Goal: Information Seeking & Learning: Check status

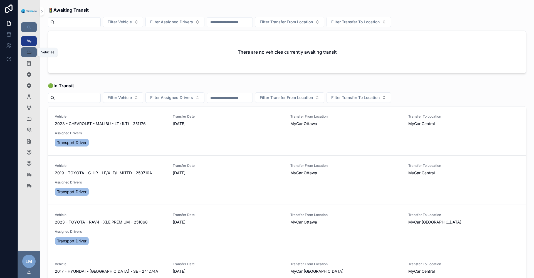
click at [33, 50] on div "Vehicles 357" at bounding box center [28, 52] width 9 height 9
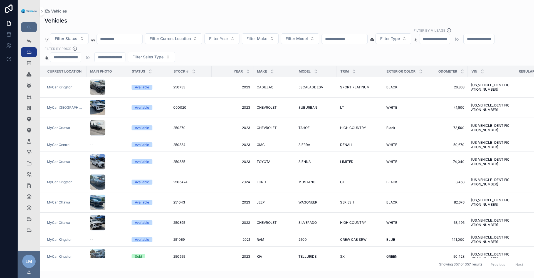
click at [125, 36] on input "scrollable content" at bounding box center [120, 39] width 46 height 8
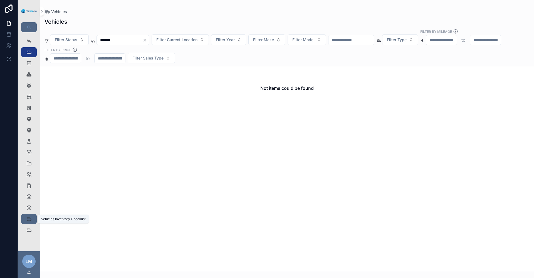
type input "*******"
click at [29, 220] on icon "scrollable content" at bounding box center [29, 219] width 6 height 6
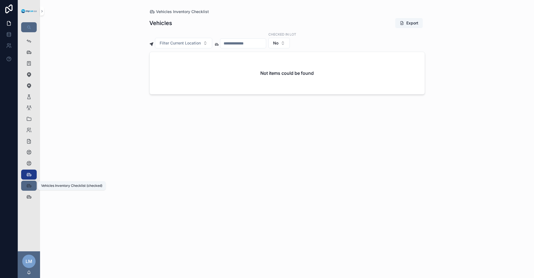
click at [27, 187] on icon "scrollable content" at bounding box center [29, 186] width 6 height 6
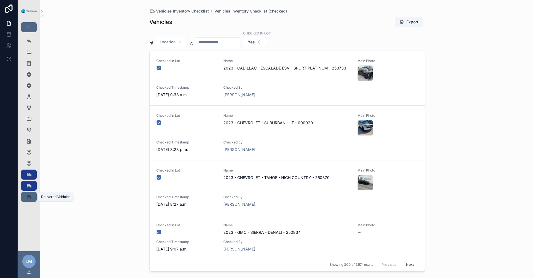
click at [28, 197] on icon "scrollable content" at bounding box center [29, 197] width 6 height 6
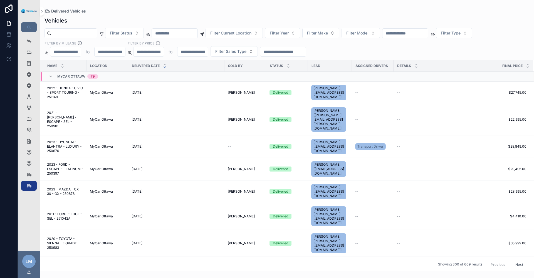
click at [197, 33] on input "scrollable content" at bounding box center [175, 33] width 46 height 8
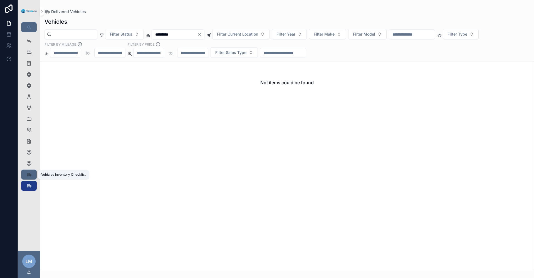
type input "*********"
click at [25, 173] on div "Vehicles Inventory Checklist 0" at bounding box center [28, 174] width 9 height 9
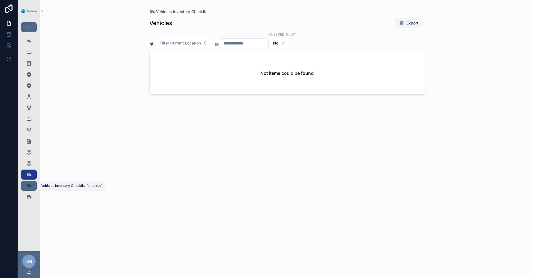
click at [27, 182] on div "Vehicles Inventory Checklist (checked) 357" at bounding box center [28, 185] width 9 height 9
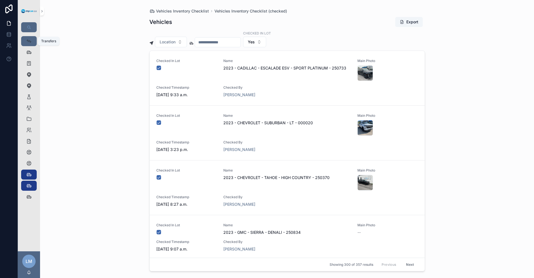
click at [27, 43] on icon "scrollable content" at bounding box center [29, 41] width 6 height 6
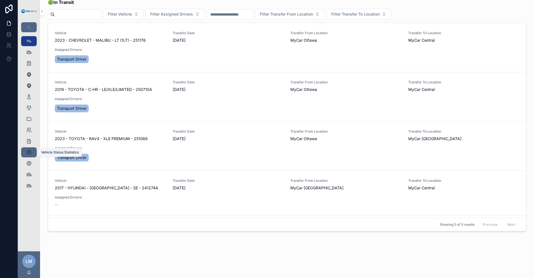
click at [30, 154] on icon "scrollable content" at bounding box center [29, 153] width 6 height 6
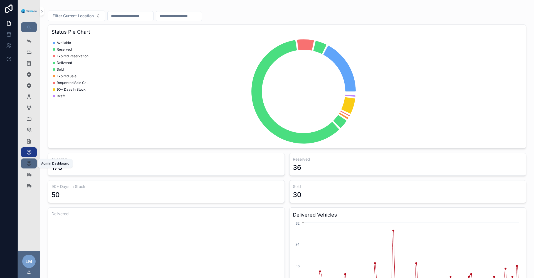
click at [27, 163] on icon "scrollable content" at bounding box center [29, 164] width 6 height 6
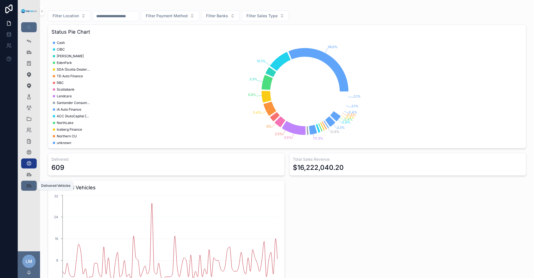
click at [26, 184] on icon "scrollable content" at bounding box center [29, 186] width 6 height 6
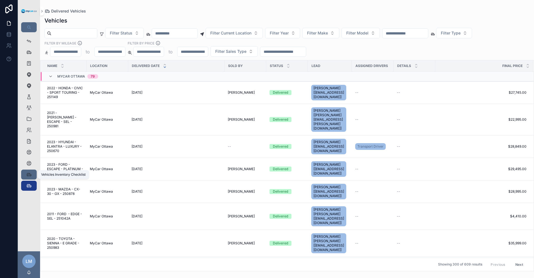
click at [31, 177] on icon "scrollable content" at bounding box center [29, 175] width 6 height 6
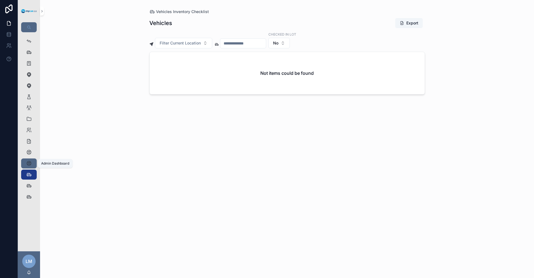
click at [28, 161] on icon "scrollable content" at bounding box center [29, 164] width 6 height 6
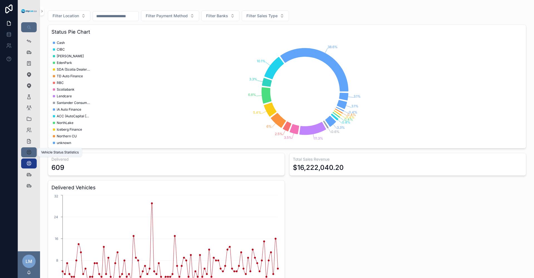
click at [31, 152] on icon "scrollable content" at bounding box center [29, 153] width 6 height 6
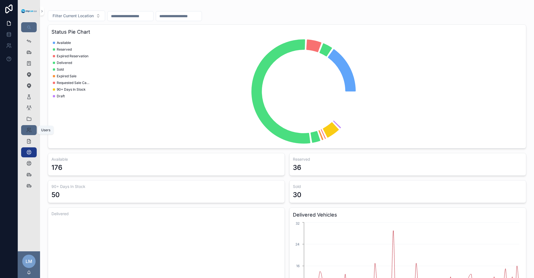
click at [28, 127] on div "Users" at bounding box center [28, 130] width 9 height 9
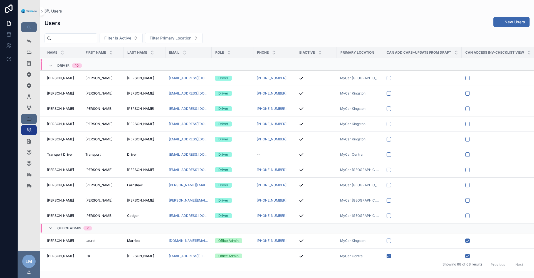
scroll to position [699, 0]
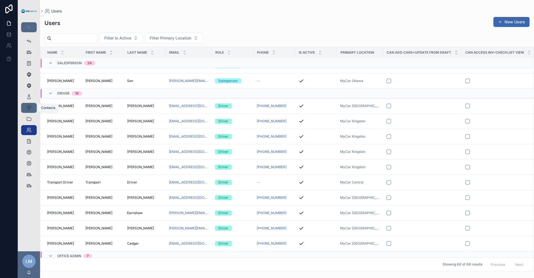
click at [32, 108] on div "Contacts" at bounding box center [28, 107] width 9 height 9
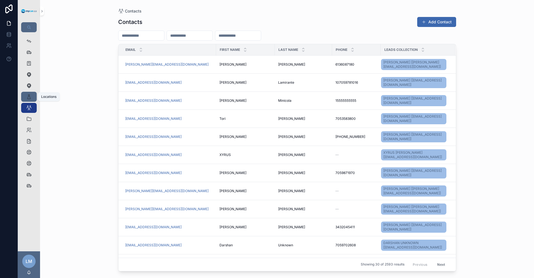
click at [30, 100] on div "Locations" at bounding box center [28, 96] width 9 height 9
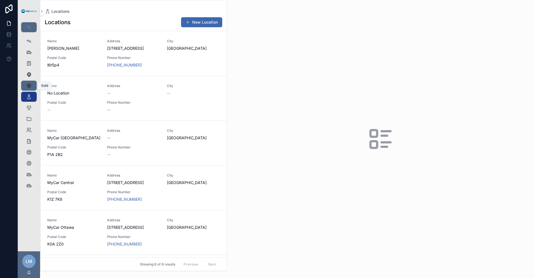
click at [28, 88] on icon "scrollable content" at bounding box center [29, 86] width 6 height 6
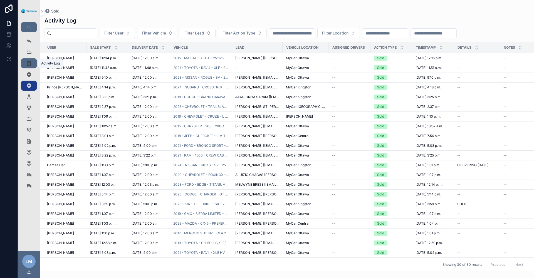
click at [28, 65] on icon "scrollable content" at bounding box center [29, 64] width 6 height 6
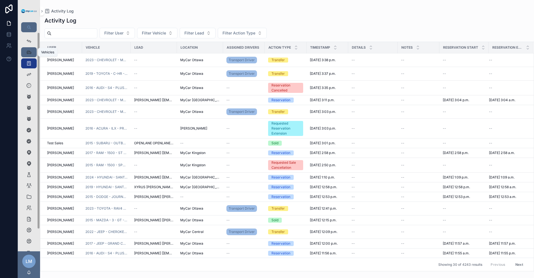
click at [29, 54] on icon "scrollable content" at bounding box center [29, 52] width 6 height 6
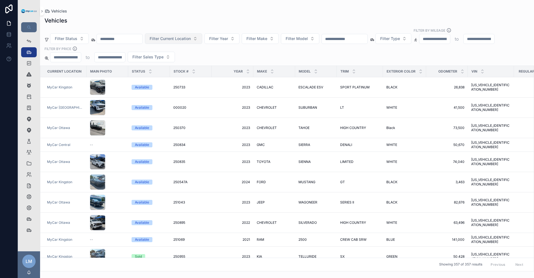
click at [202, 40] on button "Filter Current Location" at bounding box center [173, 38] width 57 height 11
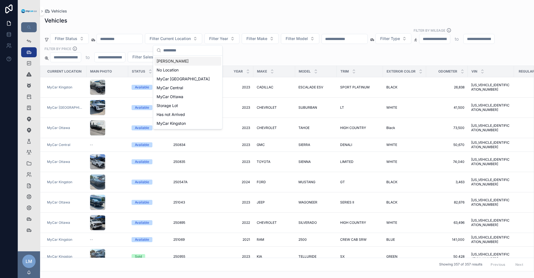
click at [235, 55] on div "Filter Status Filter Current Location Filter Year Filter Make Filter Model Filt…" at bounding box center [287, 45] width 494 height 34
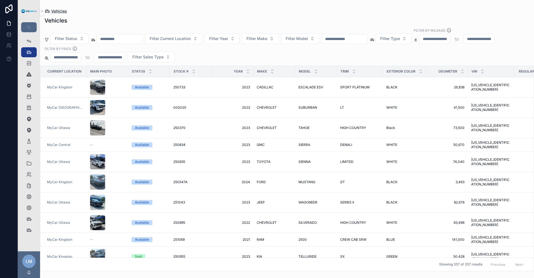
click at [46, 13] on icon "scrollable content" at bounding box center [47, 11] width 6 height 6
click at [142, 38] on input "scrollable content" at bounding box center [120, 39] width 46 height 8
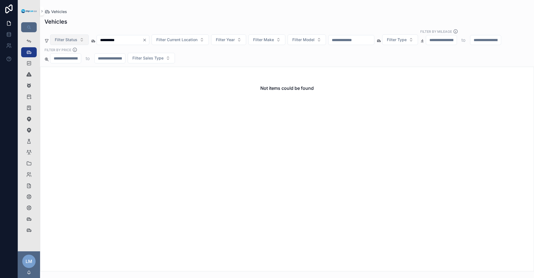
type input "**********"
click at [81, 41] on button "Filter Status" at bounding box center [69, 39] width 39 height 11
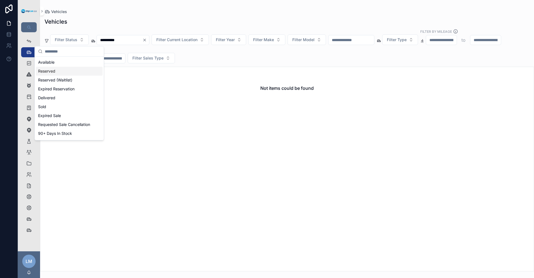
click at [69, 69] on div "Reserved" at bounding box center [69, 71] width 67 height 9
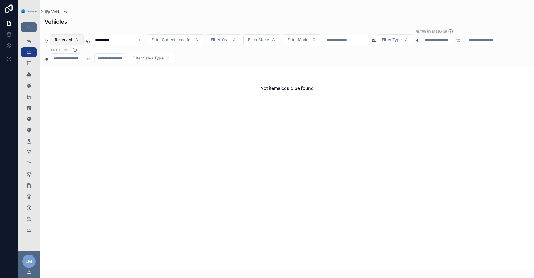
click at [78, 40] on button "Reserved" at bounding box center [67, 39] width 34 height 11
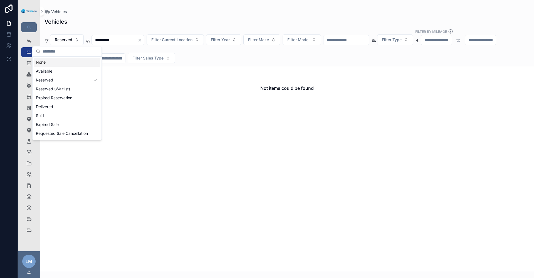
click at [56, 61] on div "None" at bounding box center [67, 62] width 67 height 9
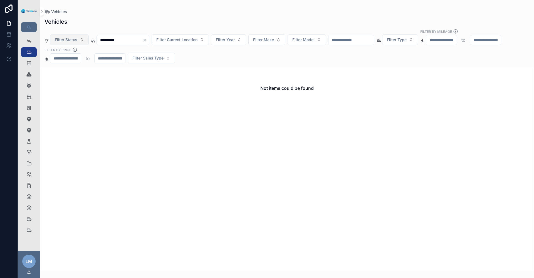
click at [82, 42] on button "Filter Status" at bounding box center [69, 39] width 39 height 11
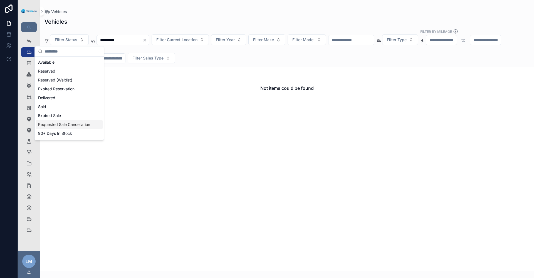
click at [163, 143] on div "Not items could be found" at bounding box center [287, 169] width 494 height 205
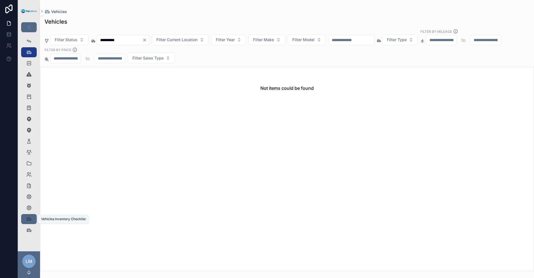
click at [29, 221] on icon "scrollable content" at bounding box center [29, 219] width 6 height 6
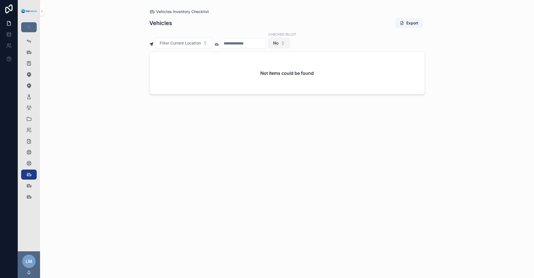
click at [290, 44] on button "No" at bounding box center [278, 43] width 21 height 11
click at [344, 161] on div "Vehicles Export Filter Current Location Checked in Lot No Not items could be fo…" at bounding box center [286, 142] width 275 height 257
click at [203, 43] on button "Filter Current Location" at bounding box center [183, 43] width 57 height 11
click at [27, 165] on icon "scrollable content" at bounding box center [29, 164] width 6 height 6
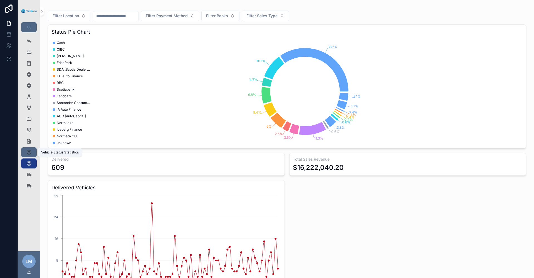
click at [32, 152] on div "Vehicle Status Statistics" at bounding box center [28, 152] width 9 height 9
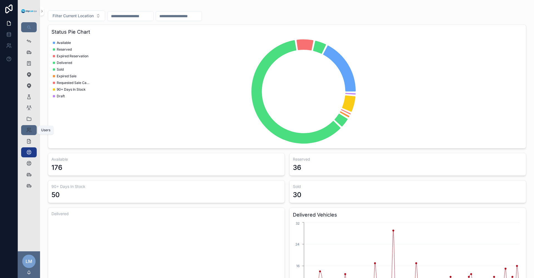
click at [27, 133] on icon "scrollable content" at bounding box center [29, 130] width 6 height 6
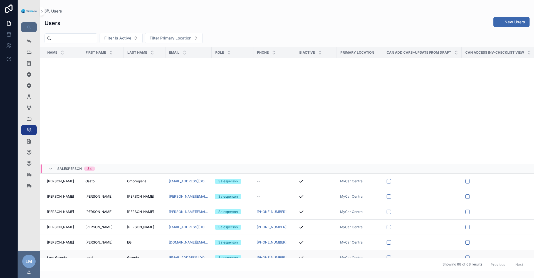
scroll to position [810, 0]
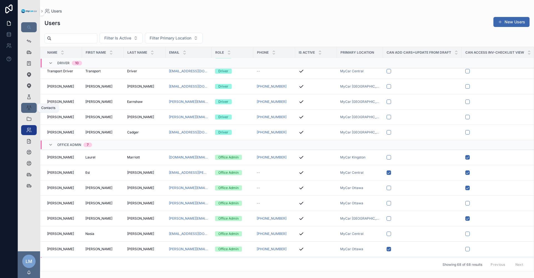
click at [31, 105] on div "Contacts" at bounding box center [28, 107] width 9 height 9
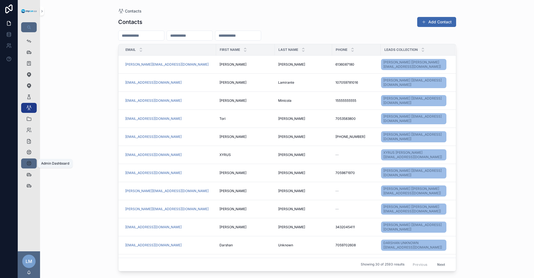
click at [29, 163] on icon "scrollable content" at bounding box center [29, 164] width 6 height 6
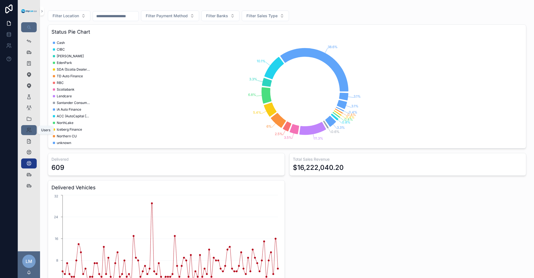
click at [28, 133] on div "Users" at bounding box center [28, 130] width 9 height 9
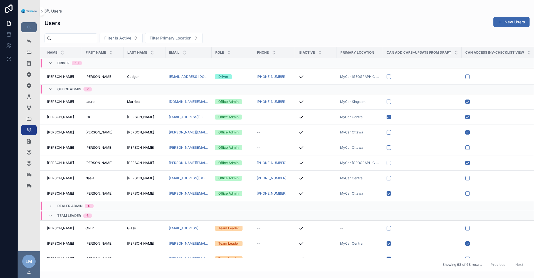
scroll to position [856, 0]
